Goal: Task Accomplishment & Management: Manage account settings

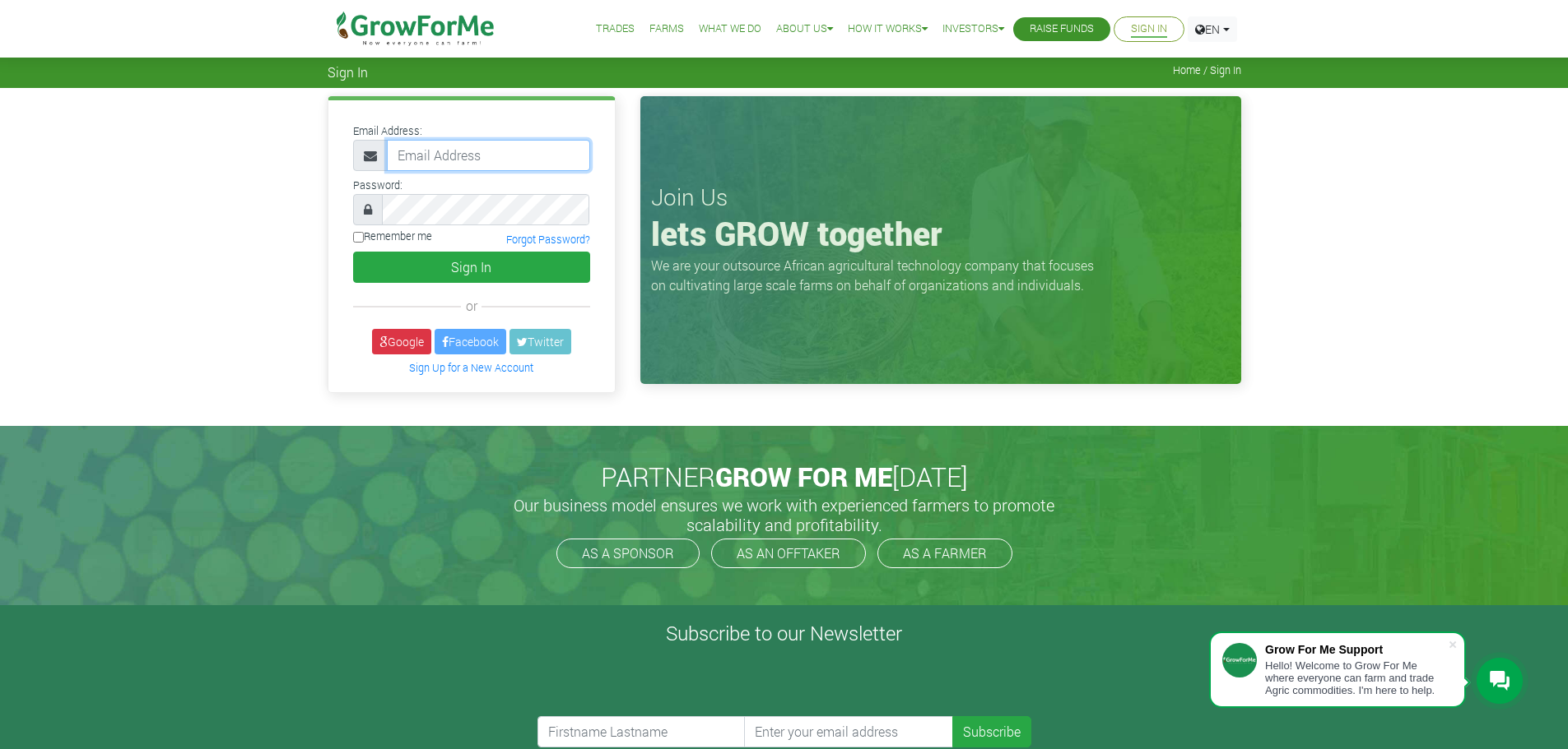
click at [460, 156] on input "email" at bounding box center [489, 156] width 203 height 31
type input "Edhammond2014@gmail.com"
click at [367, 235] on label "Remember me" at bounding box center [393, 236] width 79 height 16
click at [364, 235] on input "Remember me" at bounding box center [359, 238] width 11 height 11
checkbox input "true"
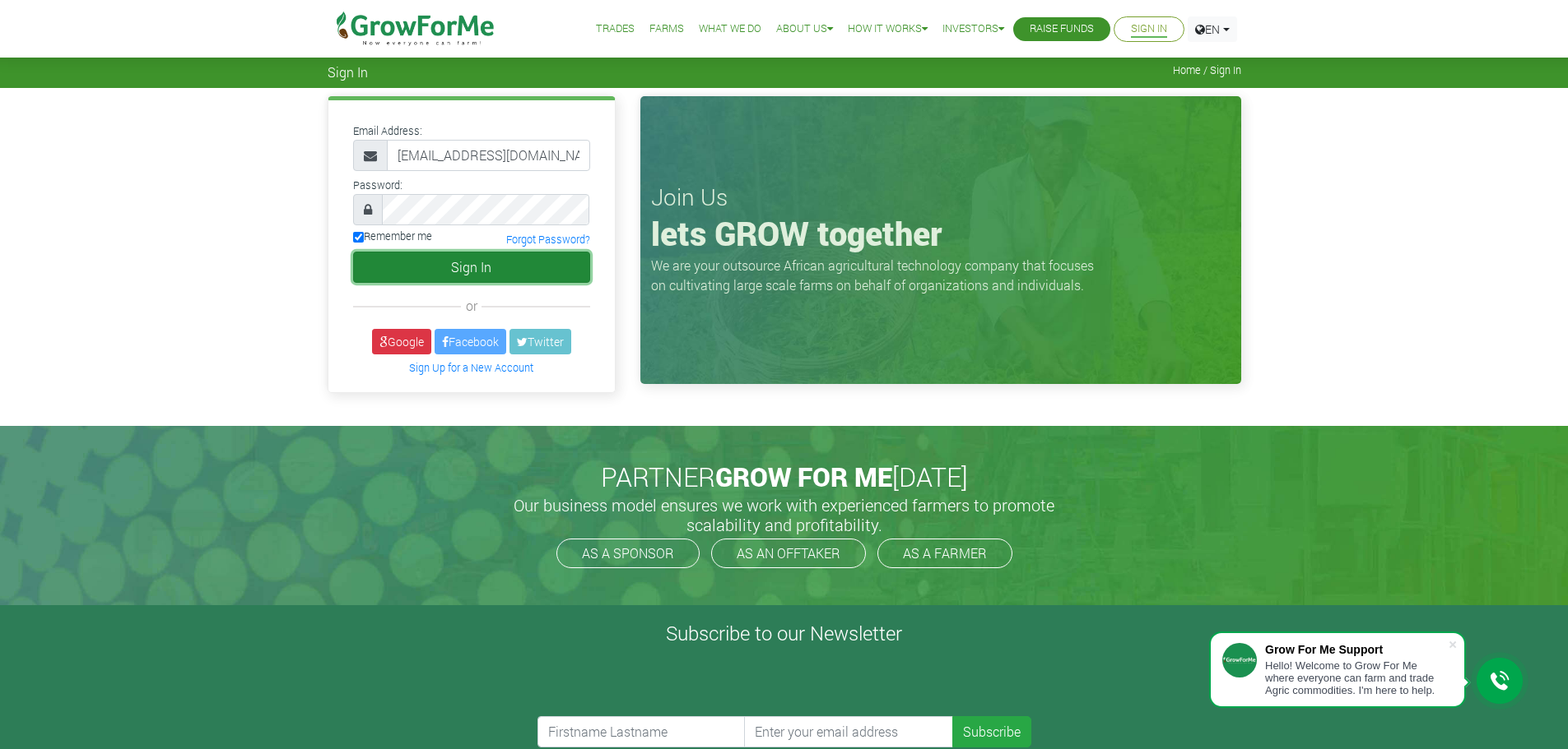
click at [445, 266] on button "Sign In" at bounding box center [471, 267] width 237 height 31
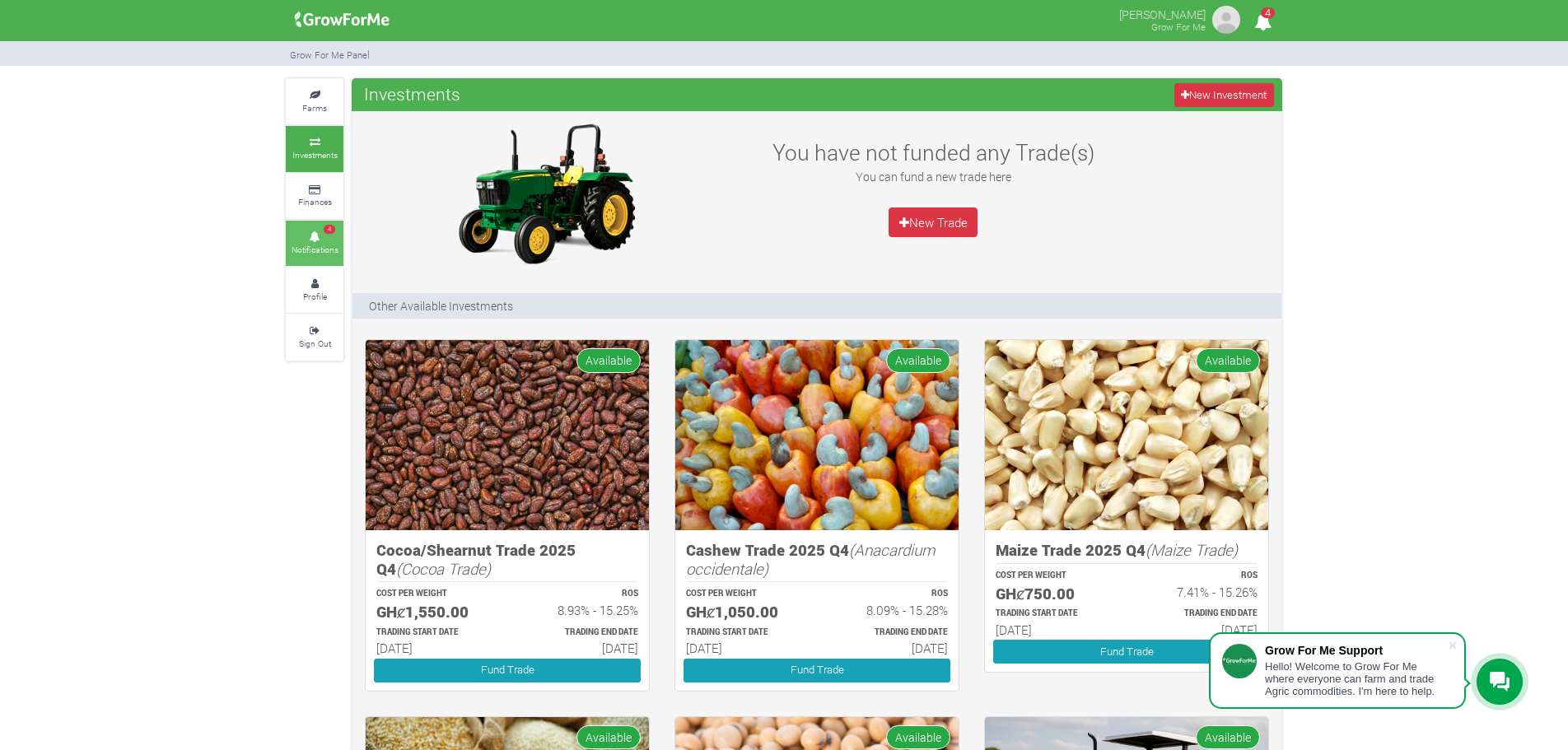
click at [301, 242] on link "4 Notifications" at bounding box center [315, 243] width 57 height 45
